Goal: Task Accomplishment & Management: Manage account settings

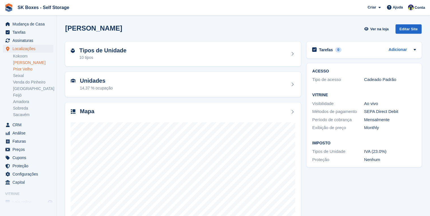
click at [20, 68] on link "Prior Velho" at bounding box center [33, 69] width 40 height 5
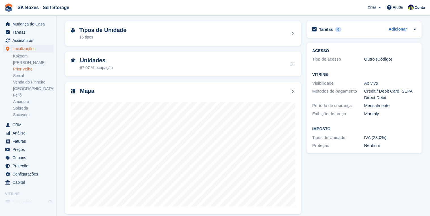
scroll to position [25, 0]
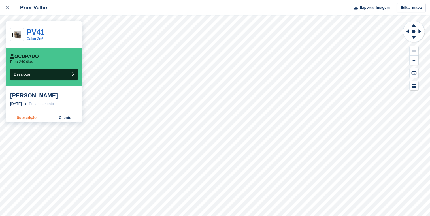
click at [25, 118] on link "Subscrição" at bounding box center [27, 117] width 42 height 9
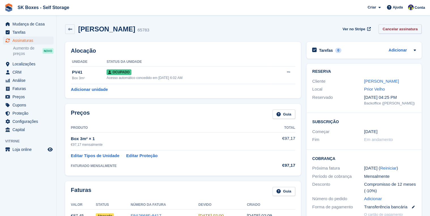
click at [407, 29] on link "Cancelar assinatura" at bounding box center [399, 28] width 43 height 9
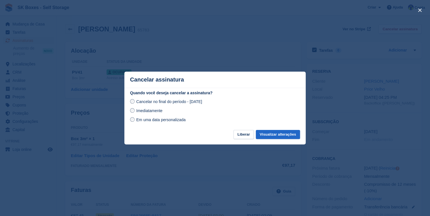
click at [160, 111] on span "Imediatamente" at bounding box center [149, 110] width 26 height 5
click at [265, 135] on button "Visualizar alterações" at bounding box center [278, 134] width 44 height 9
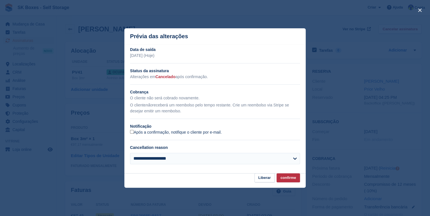
click at [149, 135] on label "Após a confirmação, notifique o cliente por e-mail." at bounding box center [176, 132] width 92 height 5
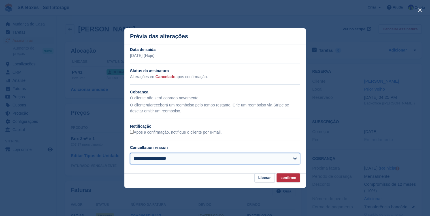
click at [152, 157] on select "**********" at bounding box center [215, 158] width 170 height 11
select select "*****"
click at [130, 153] on select "**********" at bounding box center [215, 158] width 170 height 11
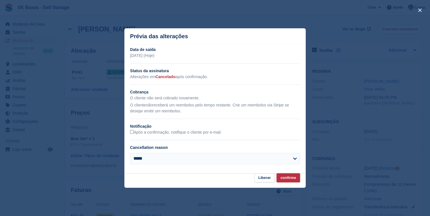
click at [289, 177] on button "confirme" at bounding box center [287, 177] width 23 height 9
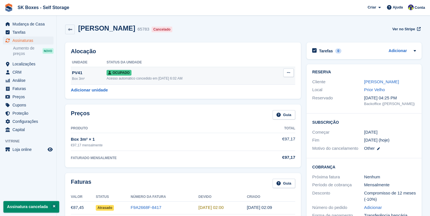
click at [124, 74] on span "Ocupado" at bounding box center [118, 73] width 25 height 6
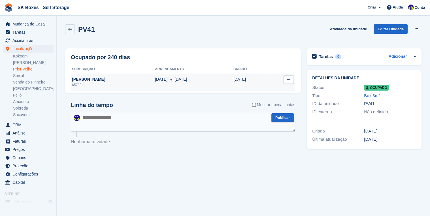
click at [289, 79] on icon at bounding box center [288, 80] width 3 height 4
drag, startPoint x: 256, startPoint y: 90, endPoint x: 233, endPoint y: 20, distance: 72.9
click at [256, 90] on p "Desalocar" at bounding box center [266, 90] width 49 height 7
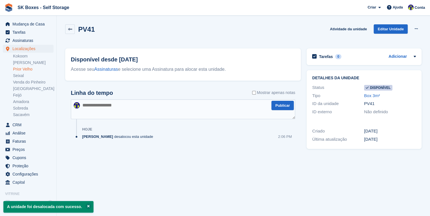
click at [26, 67] on link "Prior Velho" at bounding box center [33, 69] width 40 height 5
